Goal: Find specific page/section: Find specific page/section

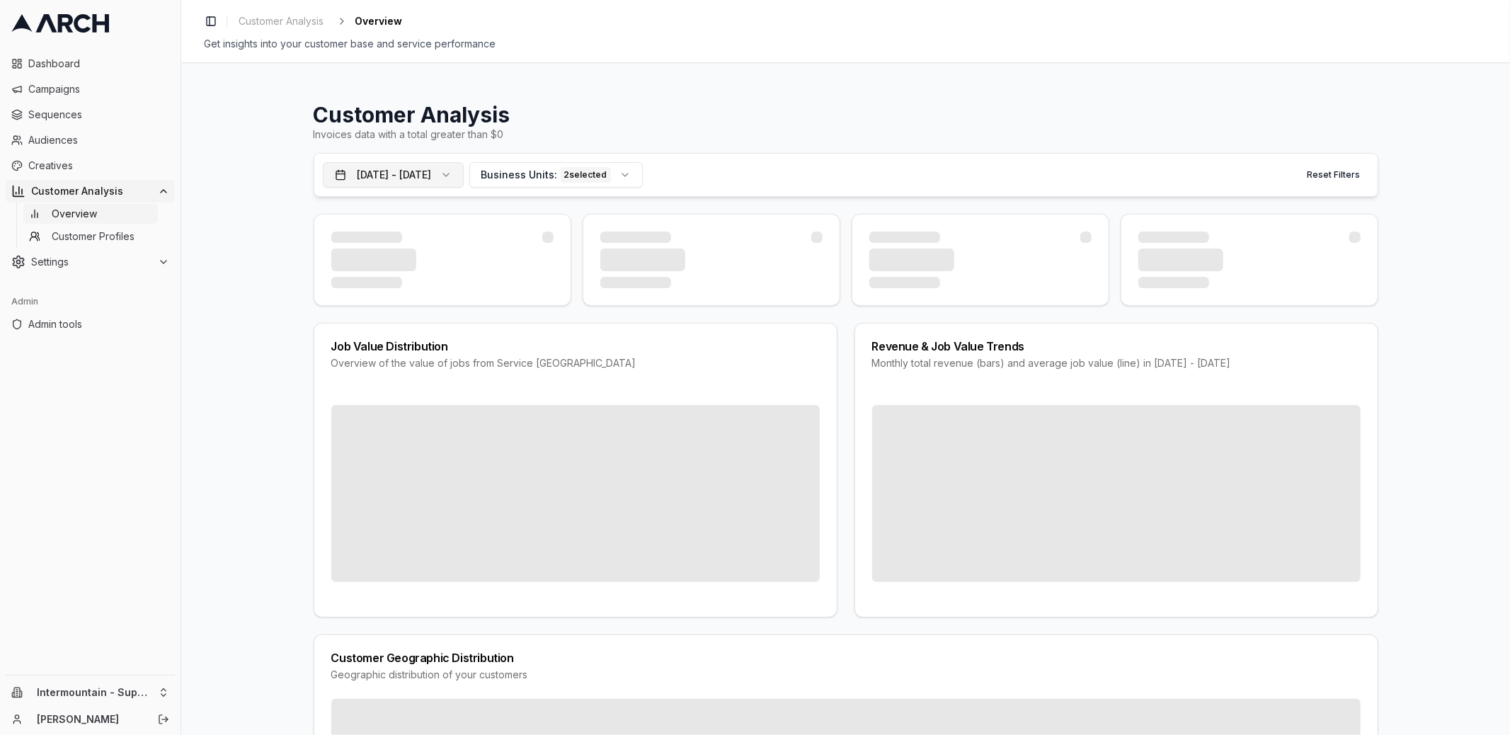
click at [464, 175] on button "[DATE] - [DATE]" at bounding box center [393, 174] width 141 height 25
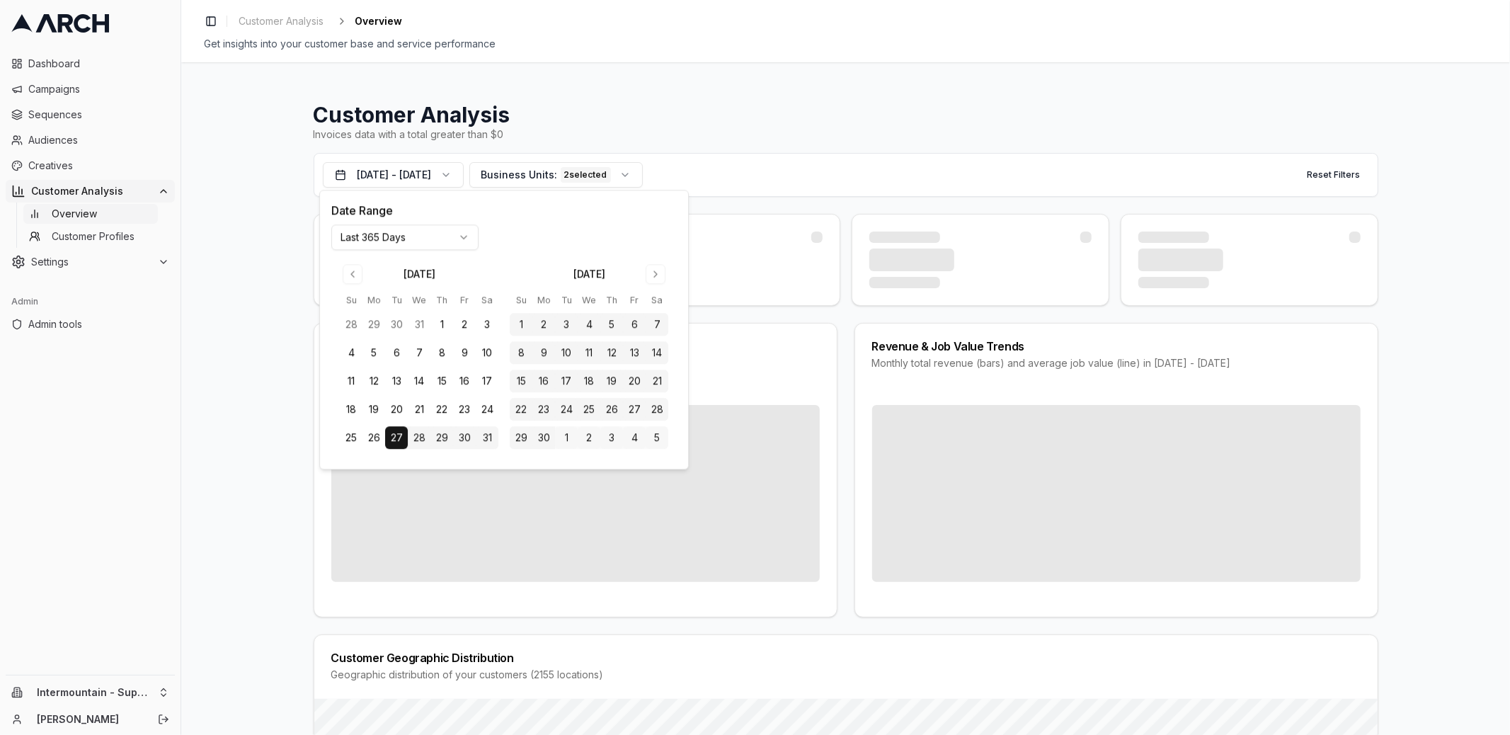
click at [437, 237] on html "Dashboard Campaigns Sequences Audiences Creatives Customer Analysis Overview Cu…" at bounding box center [755, 367] width 1510 height 735
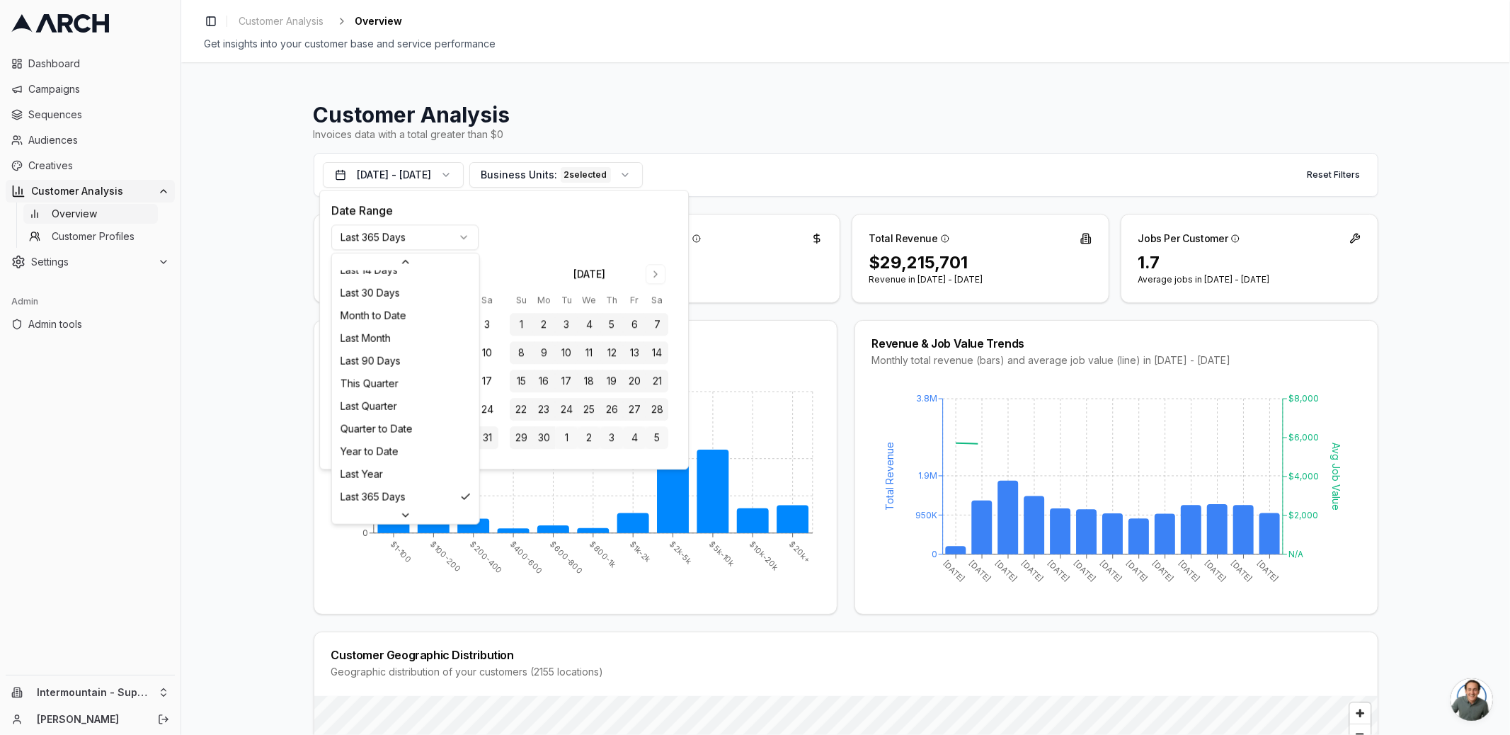
scroll to position [182, 0]
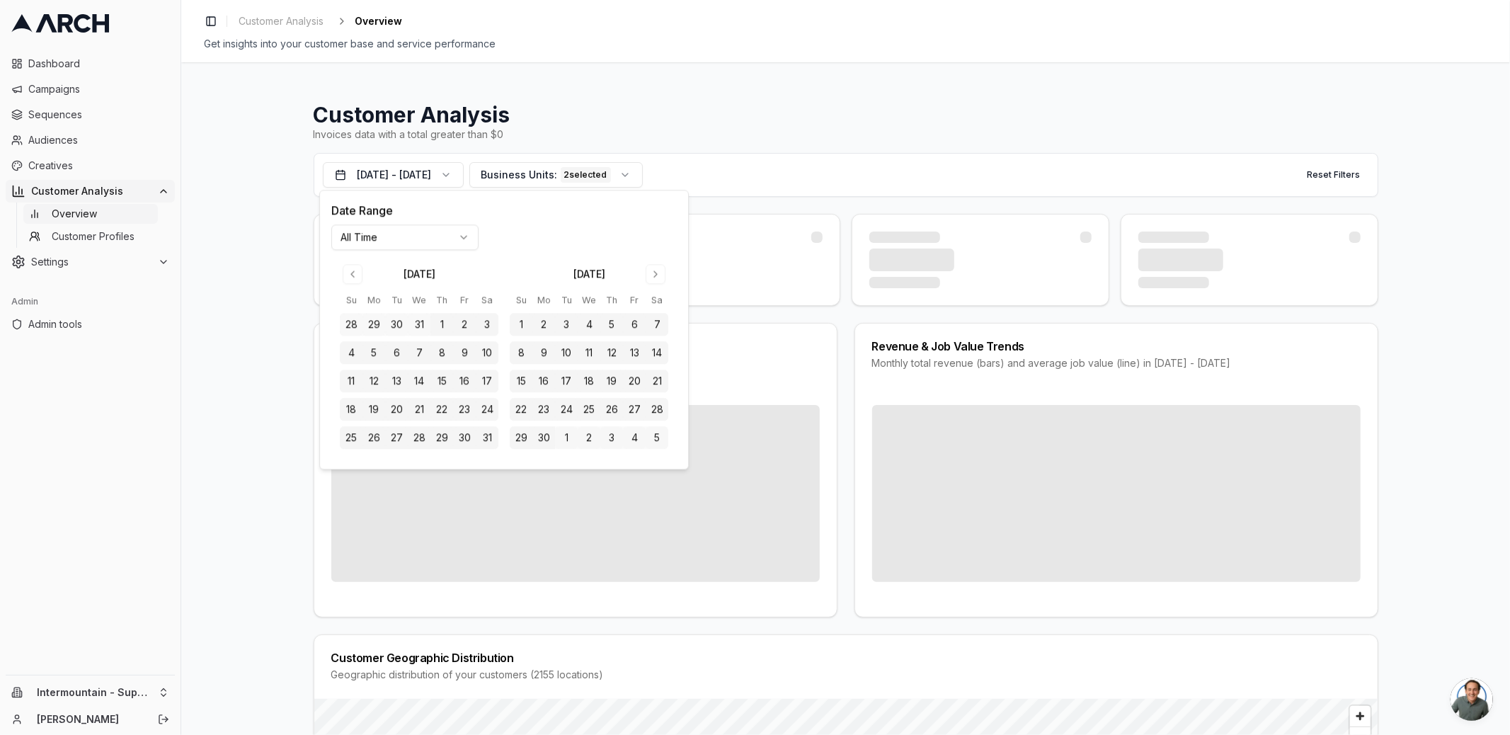
click at [234, 307] on div "Customer Analysis Invoices data with a total greater than $0 [DATE] - [DATE] Bu…" at bounding box center [845, 398] width 1329 height 673
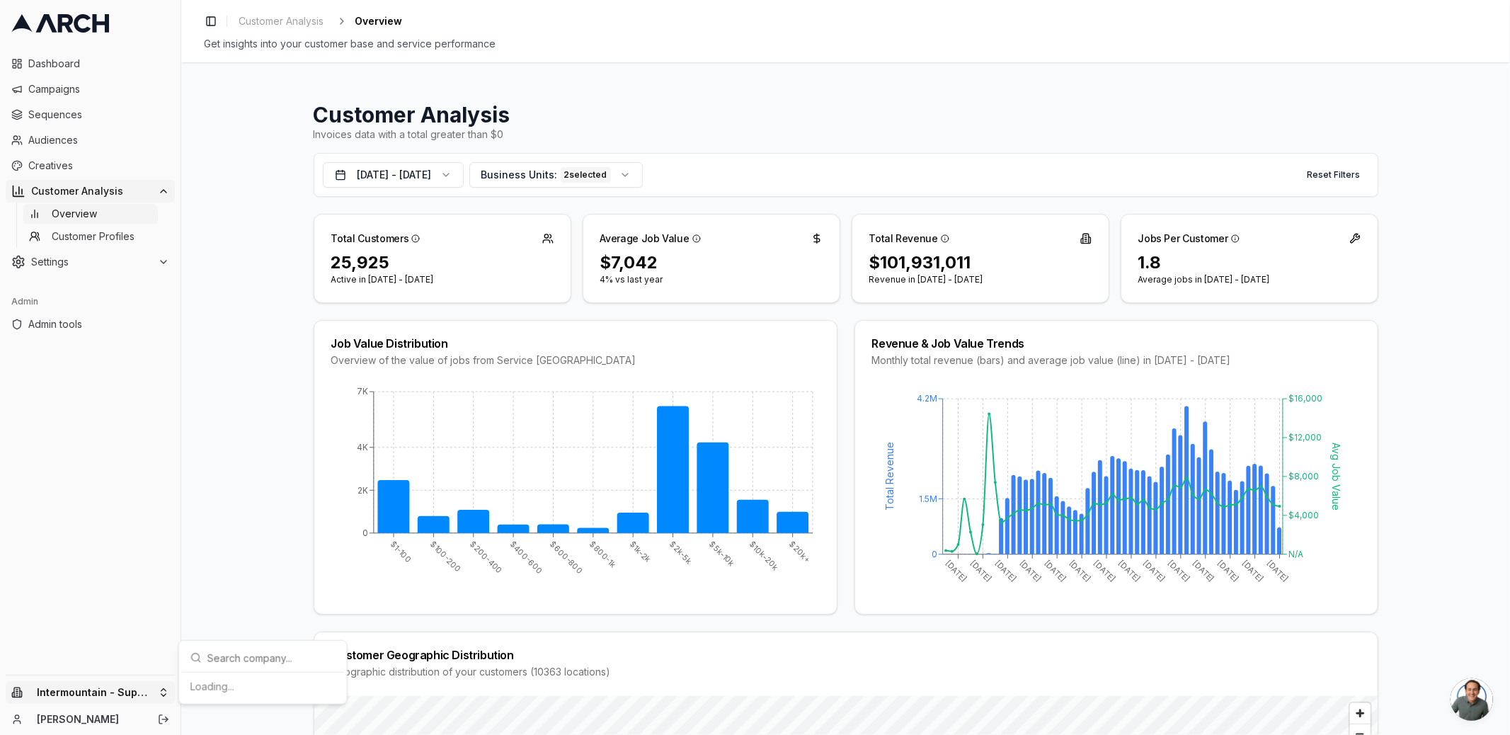
click at [149, 688] on html "Dashboard Campaigns Sequences Audiences Creatives Customer Analysis Overview Cu…" at bounding box center [755, 367] width 1510 height 735
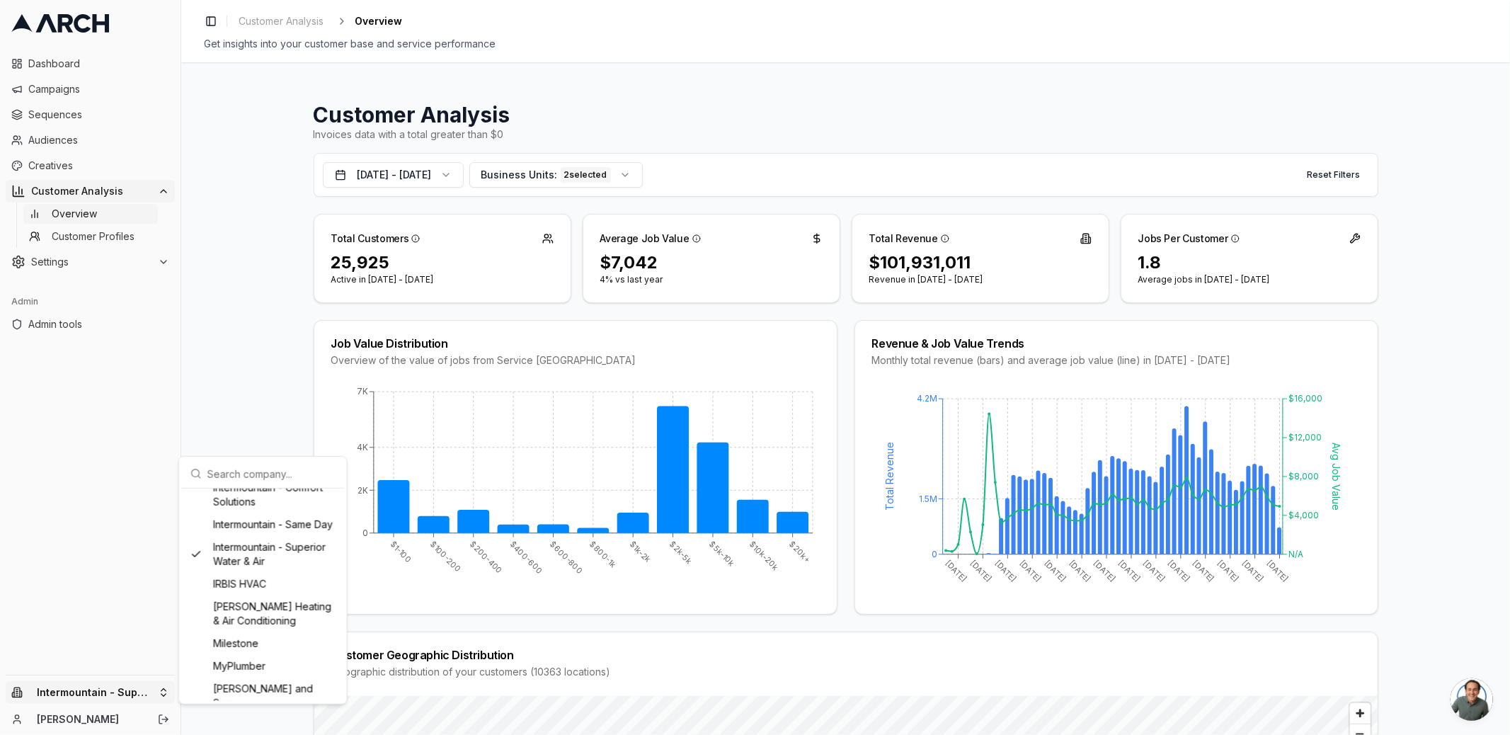
scroll to position [1068, 0]
click at [240, 421] on html "Dashboard Campaigns Sequences Audiences Creatives Customer Analysis Overview Cu…" at bounding box center [755, 367] width 1510 height 735
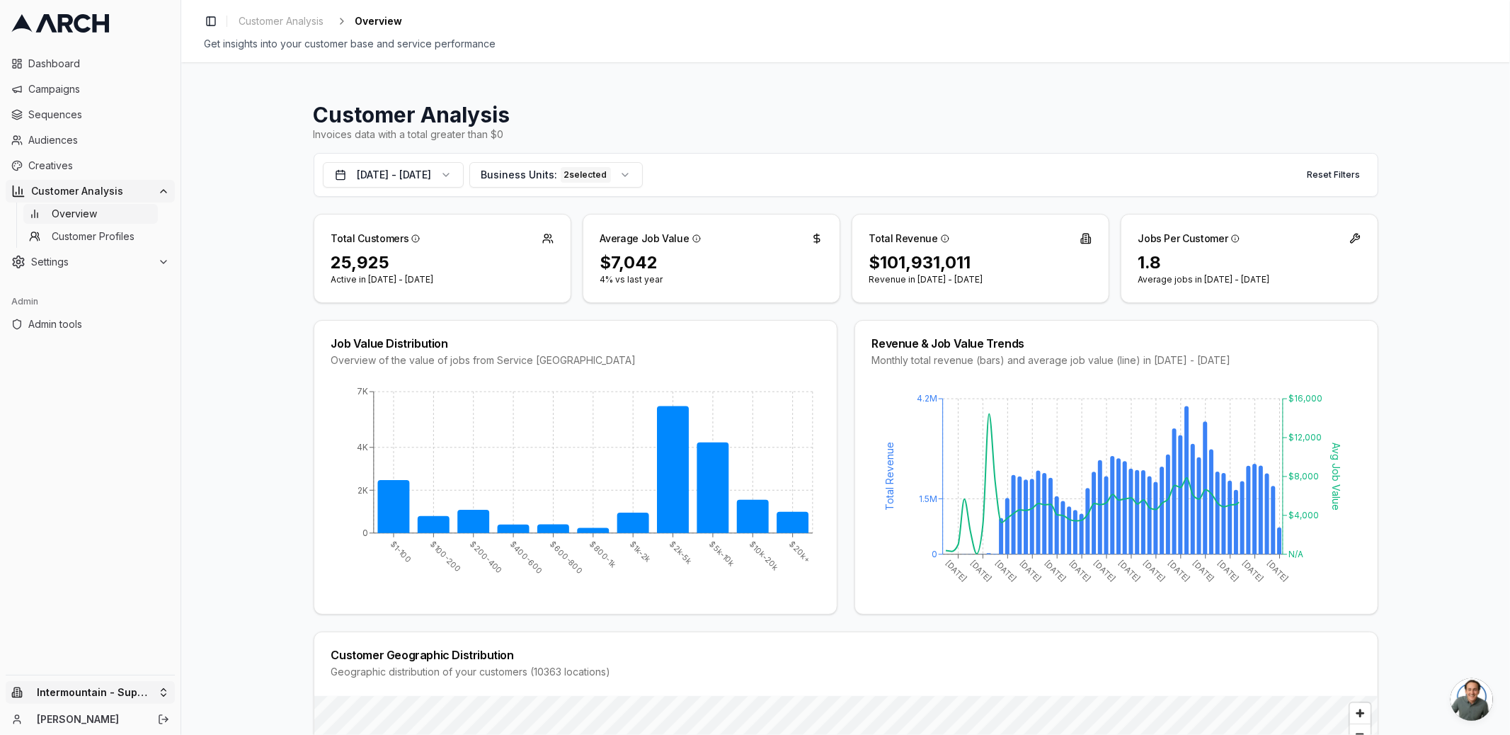
click at [155, 687] on html "Dashboard Campaigns Sequences Audiences Creatives Customer Analysis Overview Cu…" at bounding box center [755, 367] width 1510 height 735
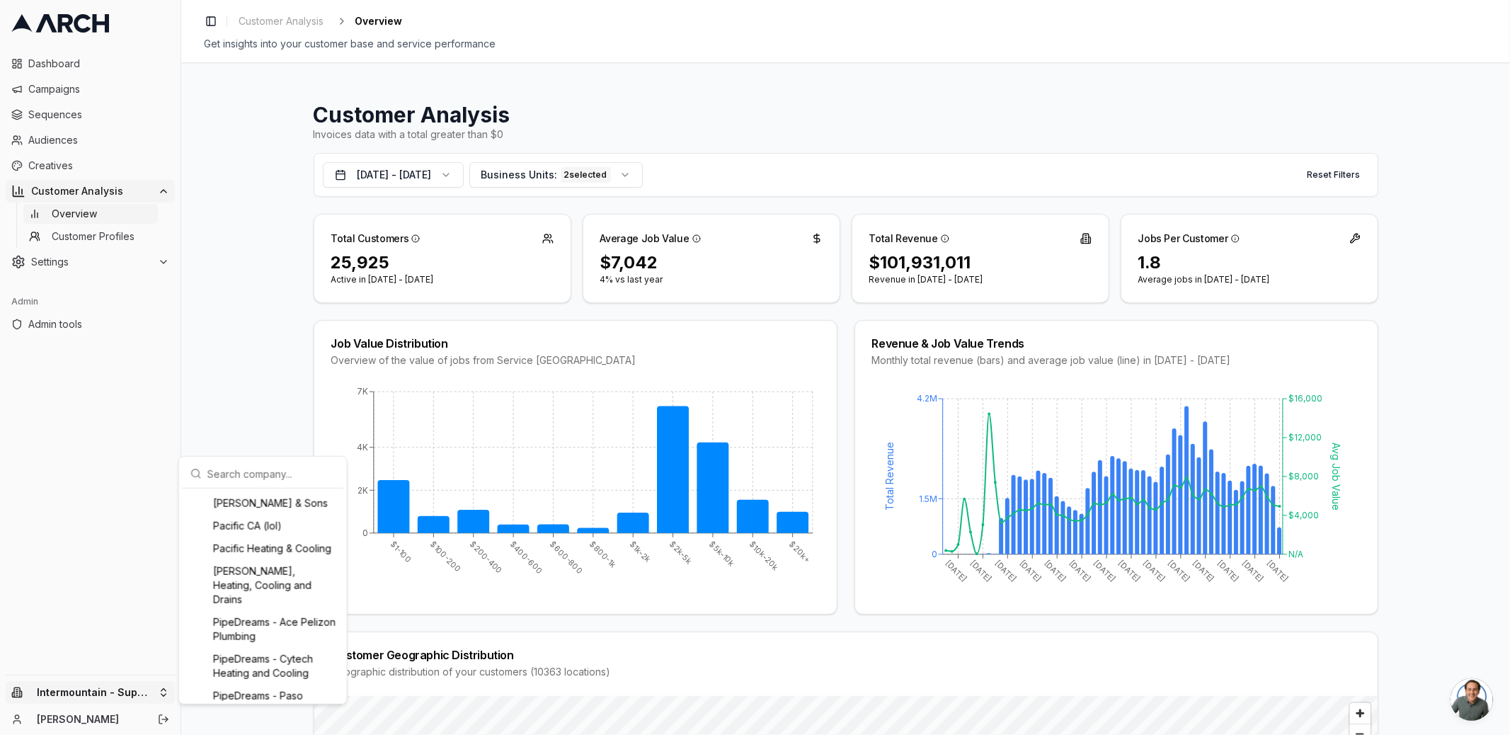
scroll to position [1280, 0]
click at [241, 514] on div "[PERSON_NAME] & Sons" at bounding box center [263, 502] width 156 height 23
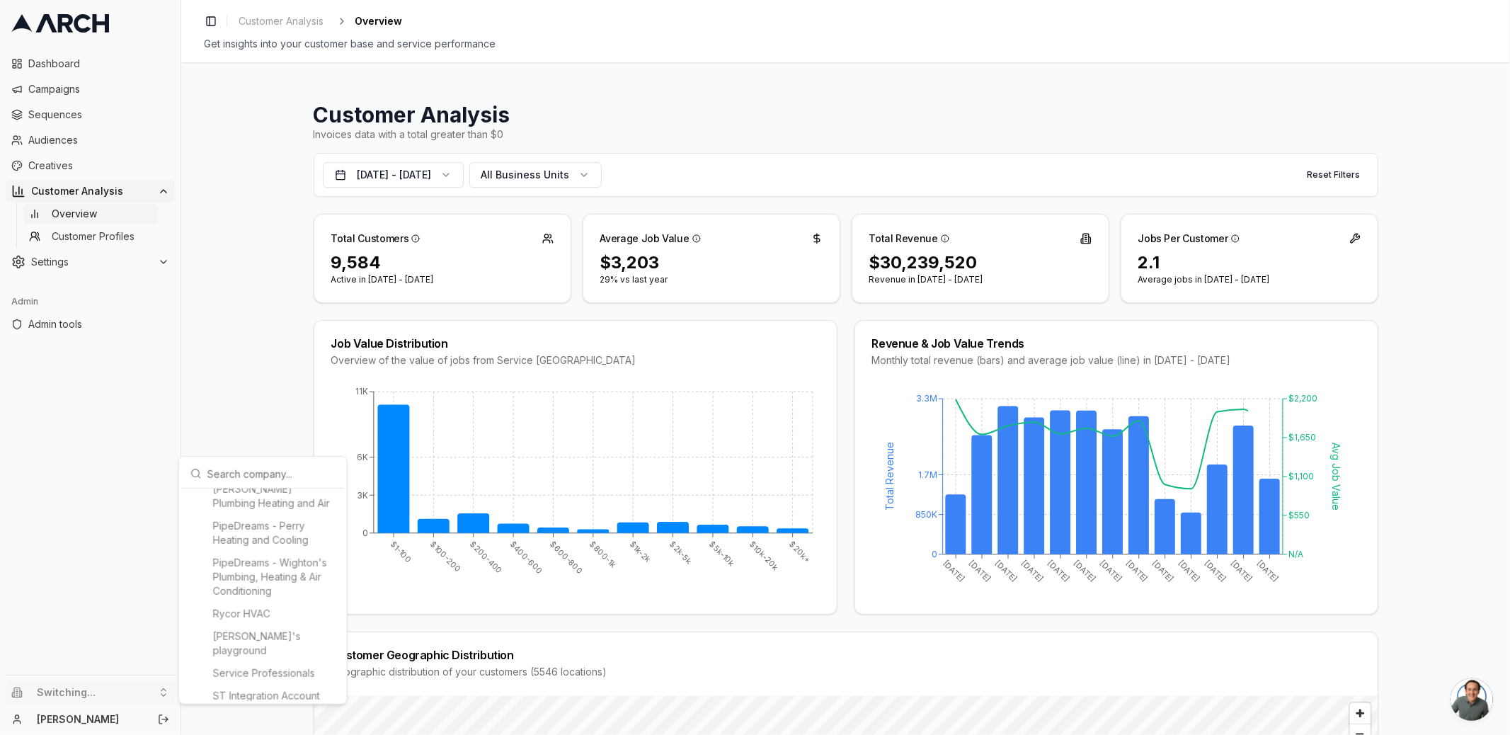
scroll to position [1420, 0]
click at [232, 403] on html "Dashboard Campaigns Sequences Audiences Creatives Customer Analysis Overview Cu…" at bounding box center [755, 367] width 1510 height 735
click at [844, 447] on div "Job Value Distribution Overview of the value of jobs from Service Titan $1-100 …" at bounding box center [846, 467] width 1065 height 295
